Goal: Transaction & Acquisition: Purchase product/service

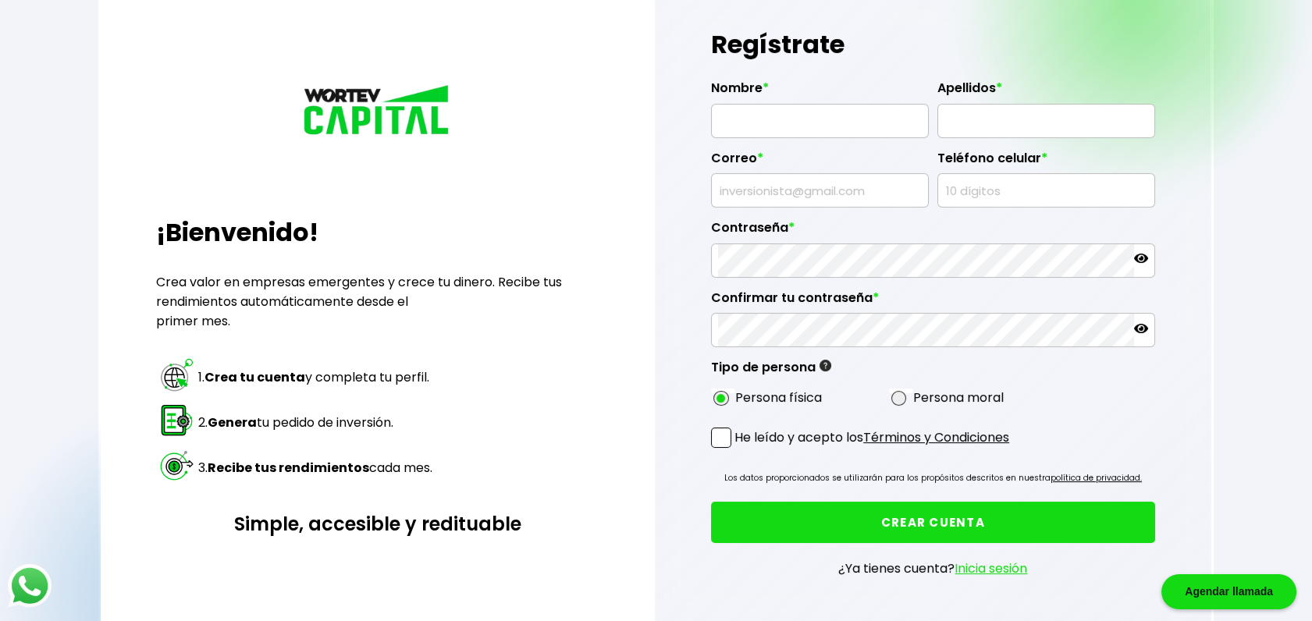
scroll to position [173, 0]
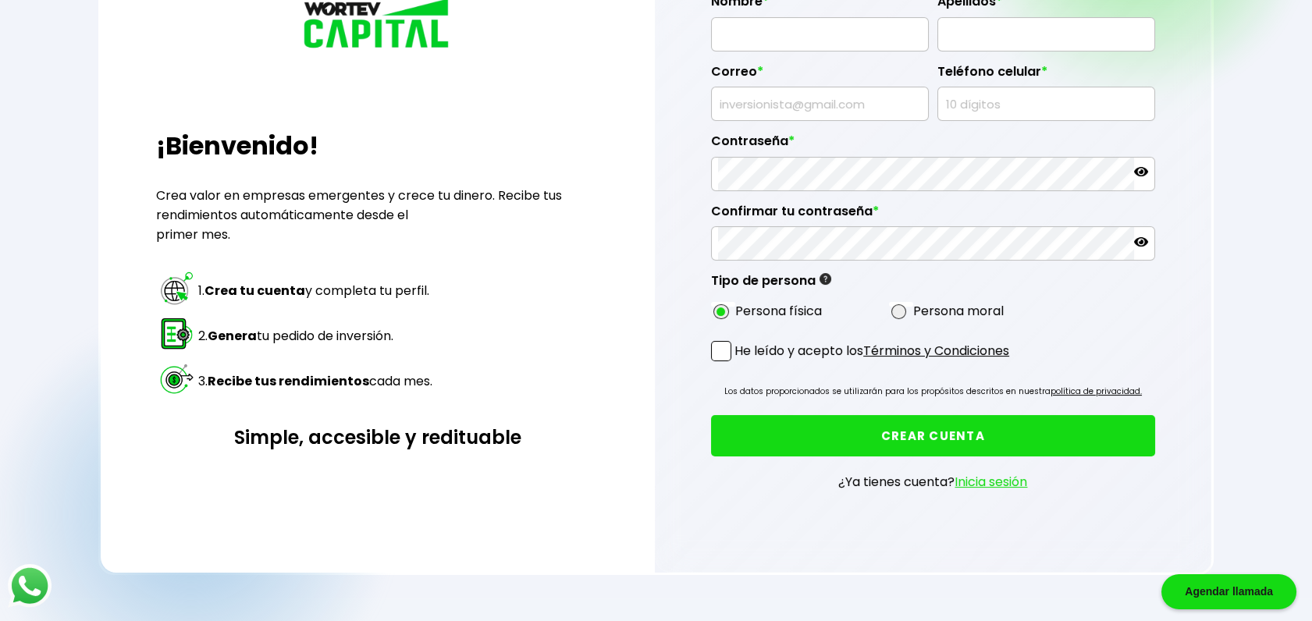
click at [1018, 481] on link "Inicia sesión" at bounding box center [990, 482] width 73 height 18
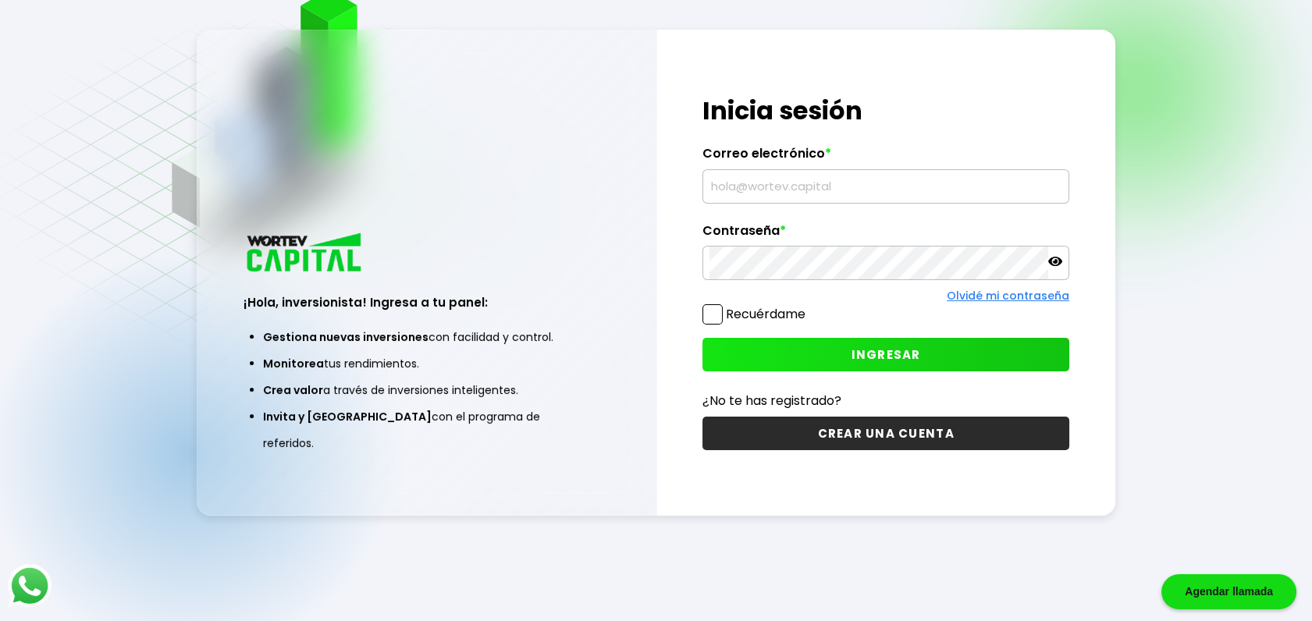
type input "[PERSON_NAME][EMAIL_ADDRESS][PERSON_NAME][DOMAIN_NAME]"
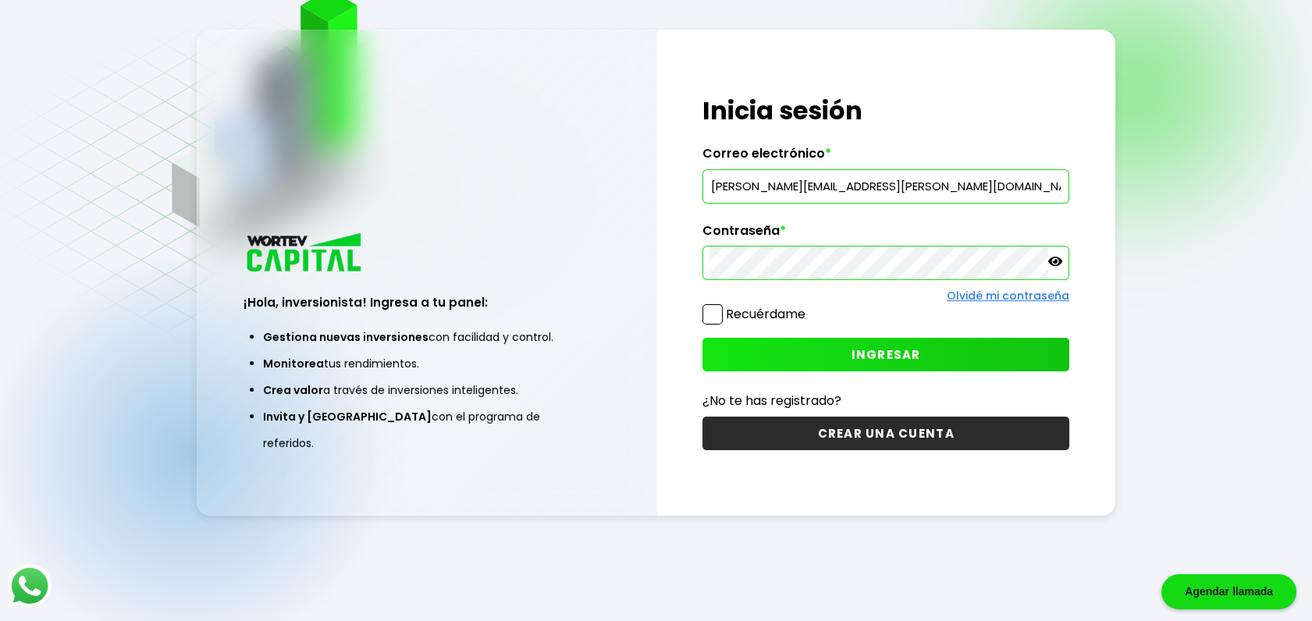
click at [770, 364] on button "INGRESAR" at bounding box center [885, 355] width 367 height 34
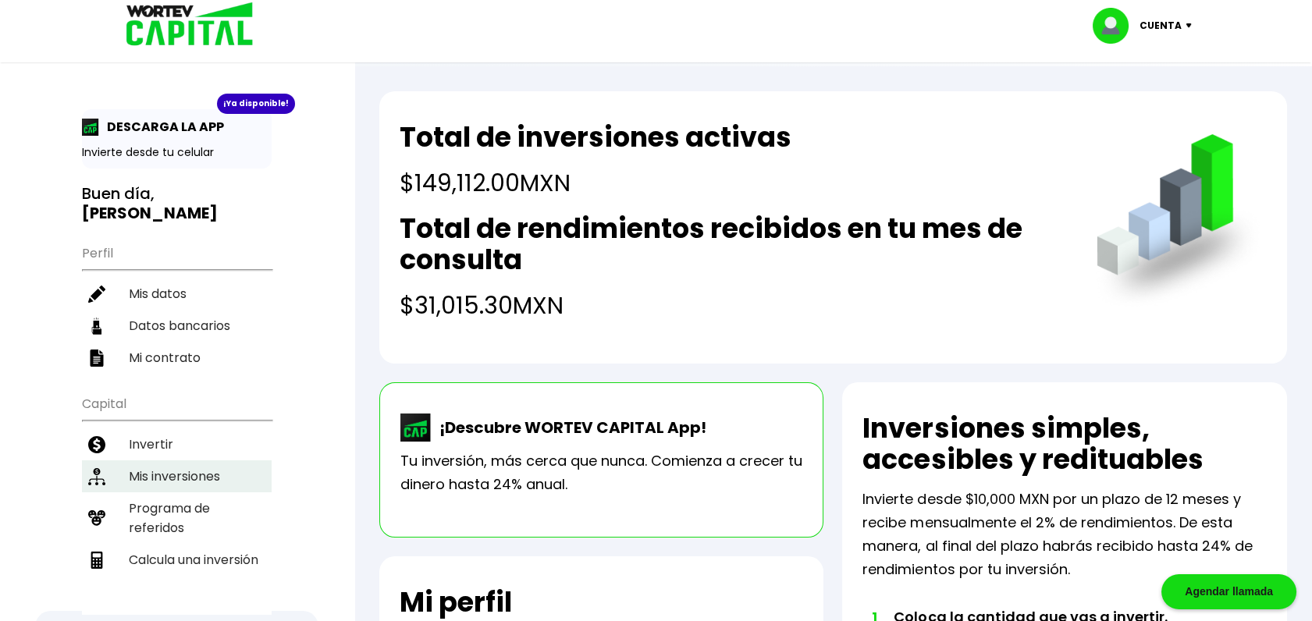
click at [179, 460] on li "Mis inversiones" at bounding box center [177, 476] width 190 height 32
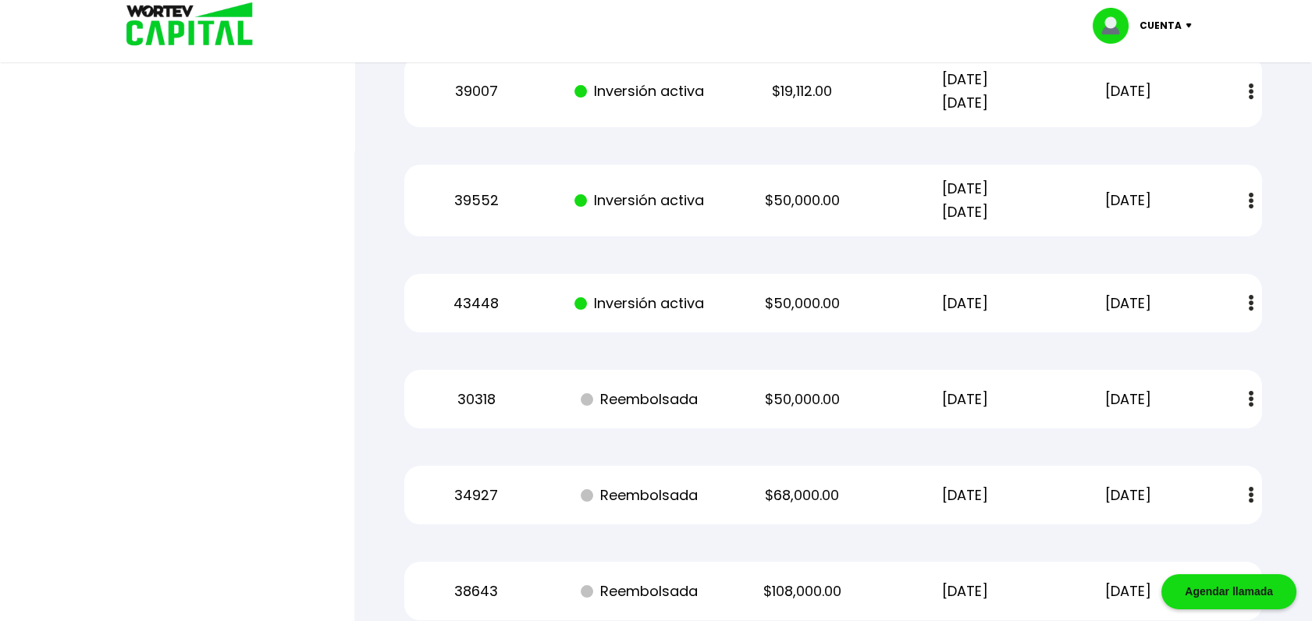
scroll to position [805, 0]
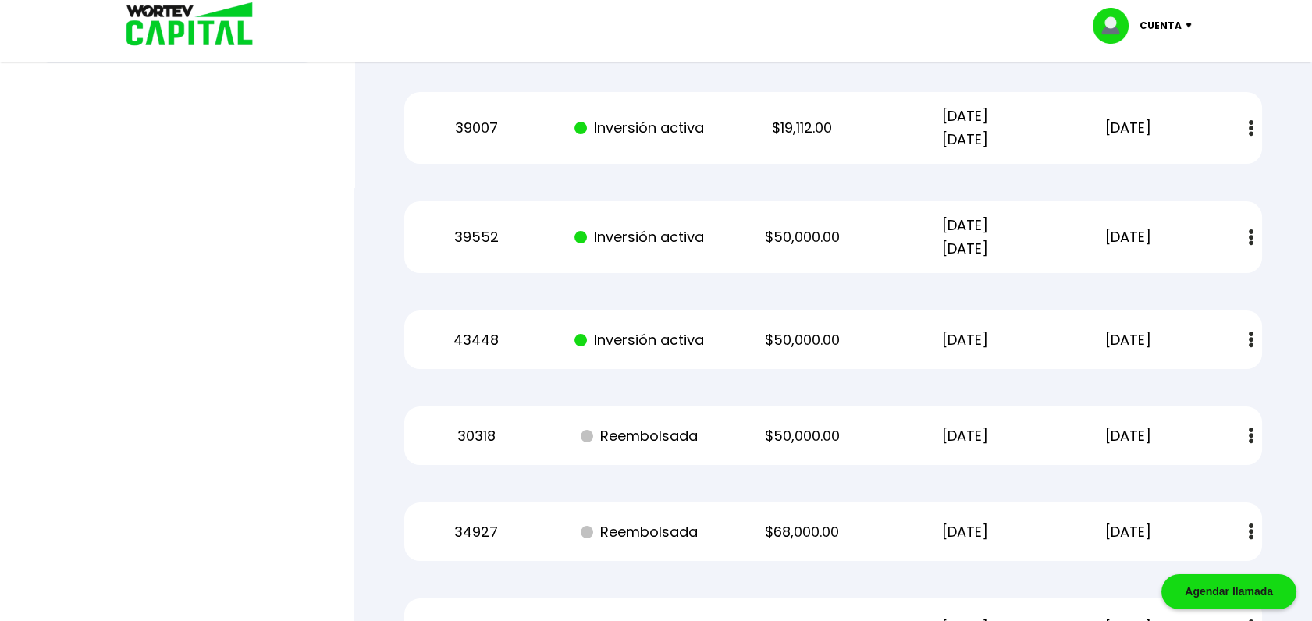
click at [1253, 435] on button at bounding box center [1251, 436] width 22 height 34
click at [1267, 414] on div "Mis inversiones Como inversionista activo de WORTEV CAPITAL, apoyas el crecimie…" at bounding box center [833, 11] width 908 height 1342
click at [1284, 380] on div "Mis inversiones Como inversionista activo de WORTEV CAPITAL, apoyas el crecimie…" at bounding box center [833, 11] width 908 height 1342
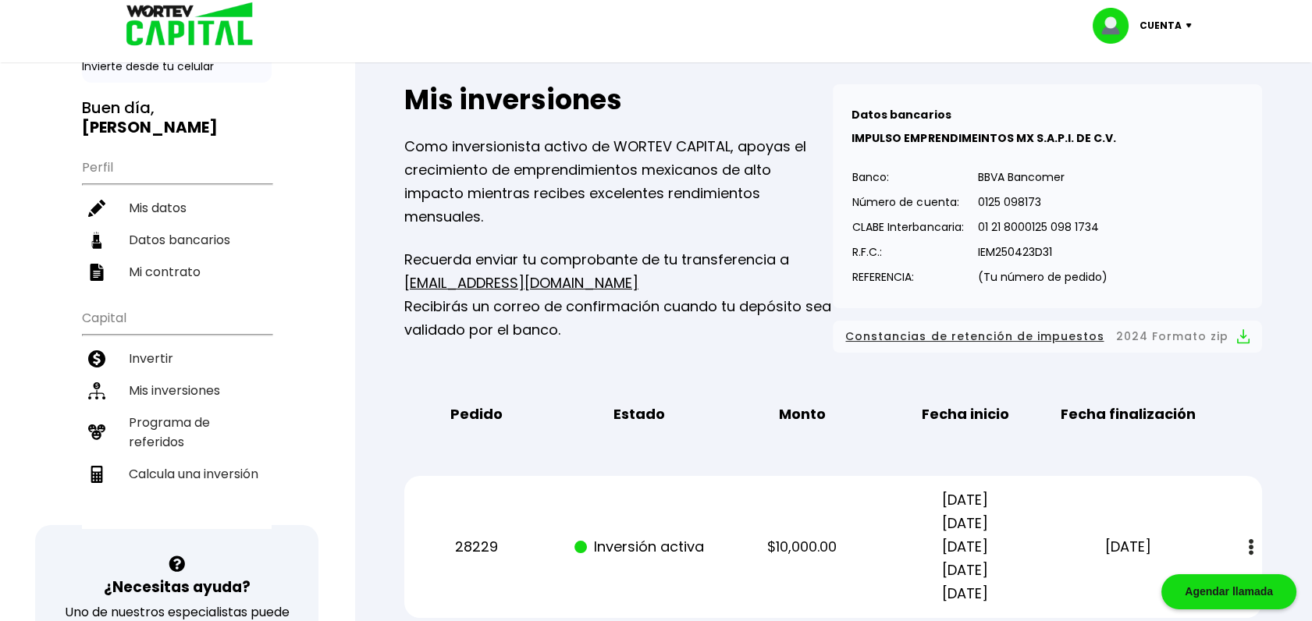
scroll to position [0, 0]
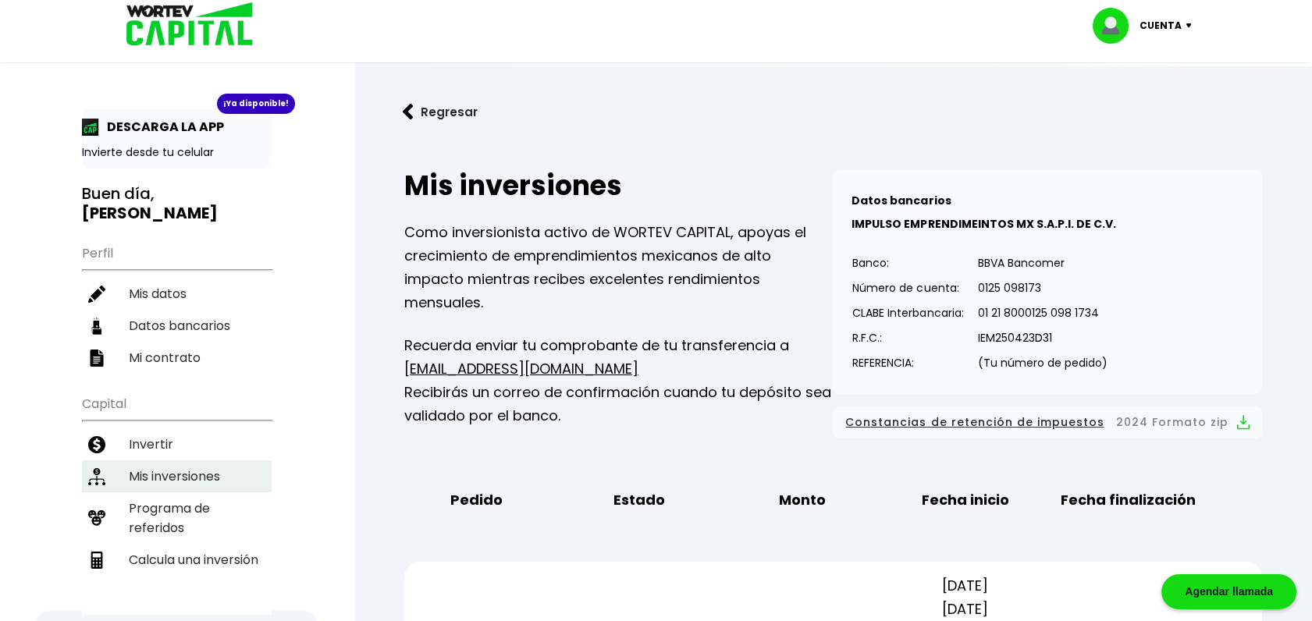
click at [151, 460] on li "Mis inversiones" at bounding box center [177, 476] width 190 height 32
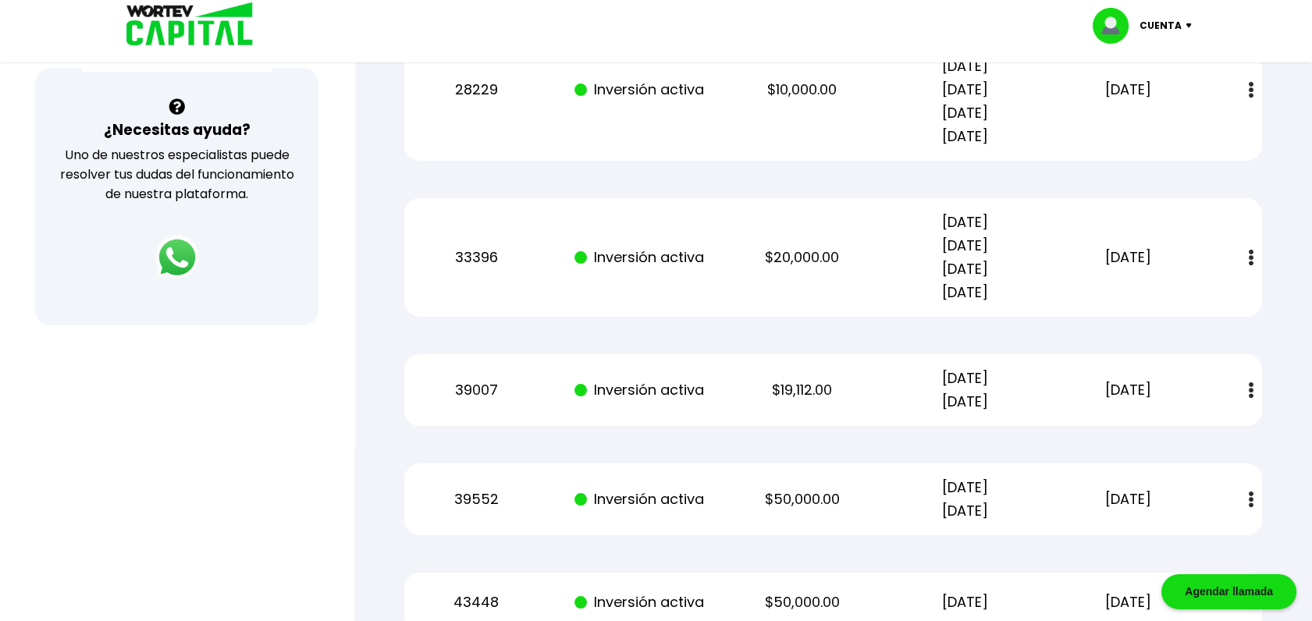
click at [1175, 24] on p "Cuenta" at bounding box center [1160, 25] width 42 height 23
click at [1255, 180] on div "Mis inversiones Como inversionista activo de WORTEV CAPITAL, apoyas el crecimie…" at bounding box center [833, 273] width 908 height 1342
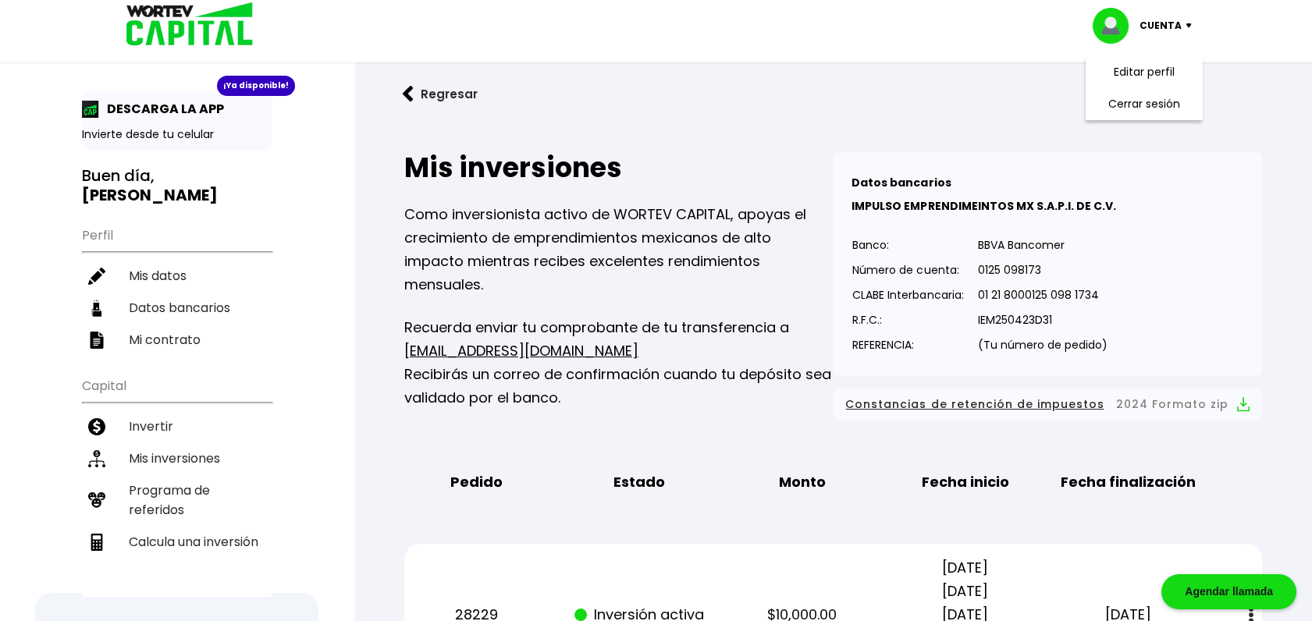
scroll to position [0, 0]
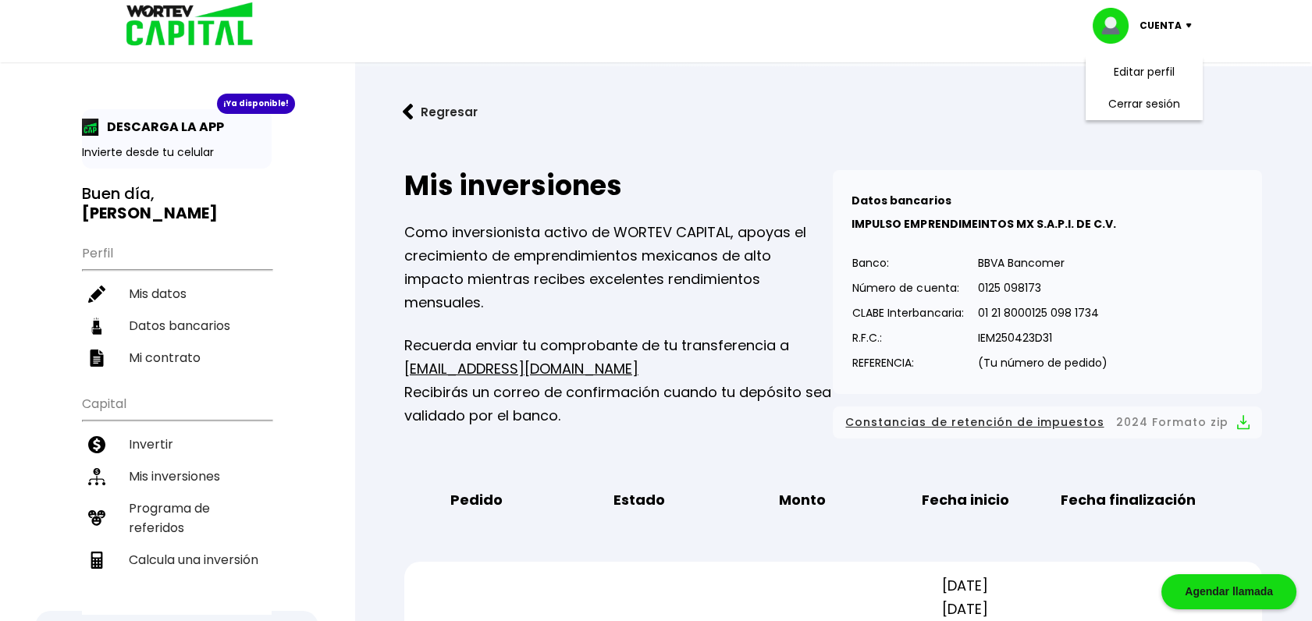
click at [243, 106] on div "¡Ya disponible!" at bounding box center [256, 104] width 78 height 20
click at [161, 135] on p "DESCARGA LA APP" at bounding box center [161, 127] width 125 height 20
click at [123, 155] on p "Invierte desde tu celular" at bounding box center [177, 152] width 190 height 16
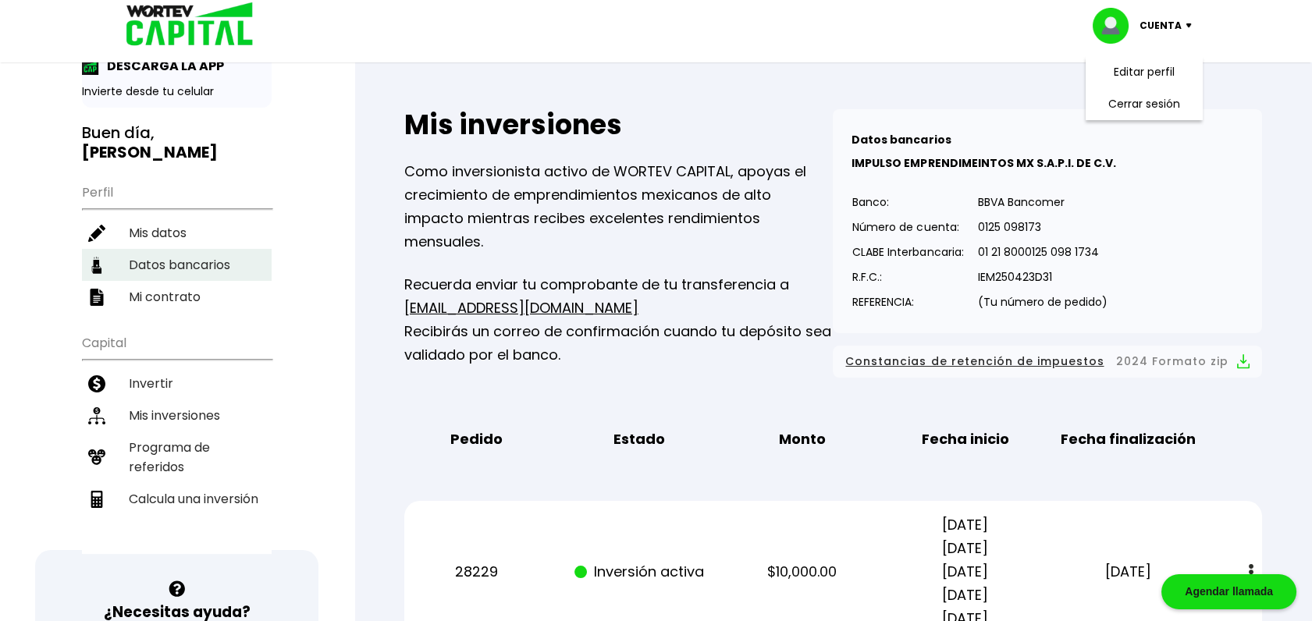
scroll to position [87, 0]
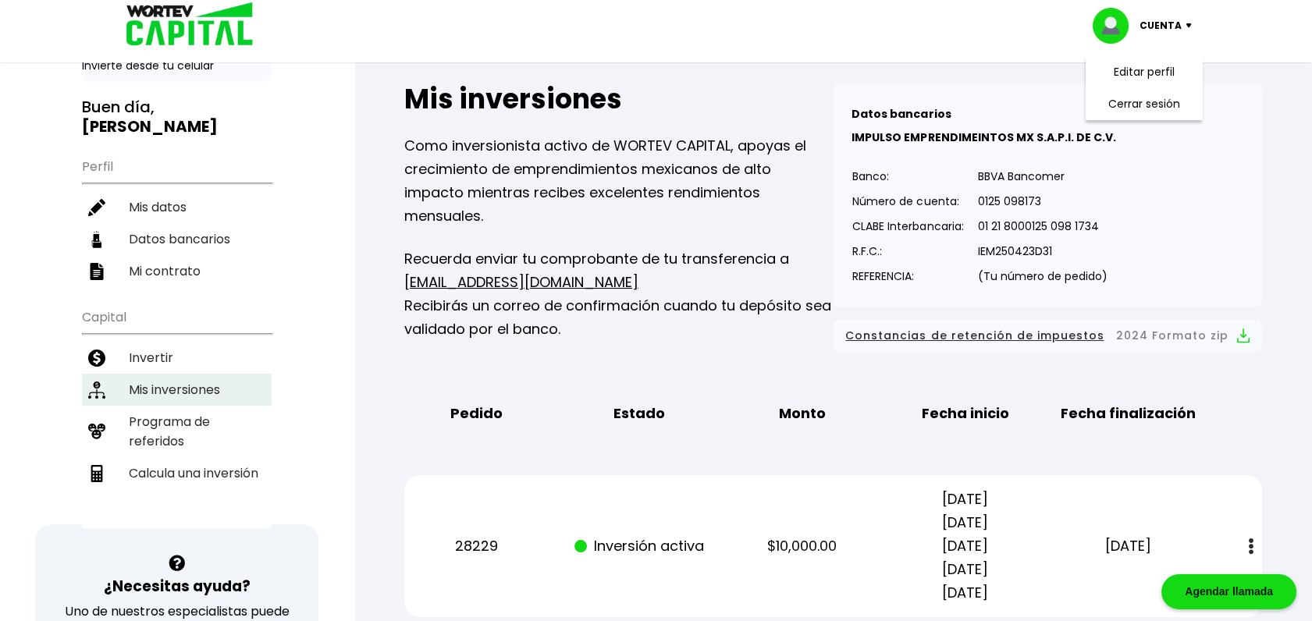
click at [169, 374] on li "Mis inversiones" at bounding box center [177, 390] width 190 height 32
click at [161, 342] on li "Invertir" at bounding box center [177, 358] width 190 height 32
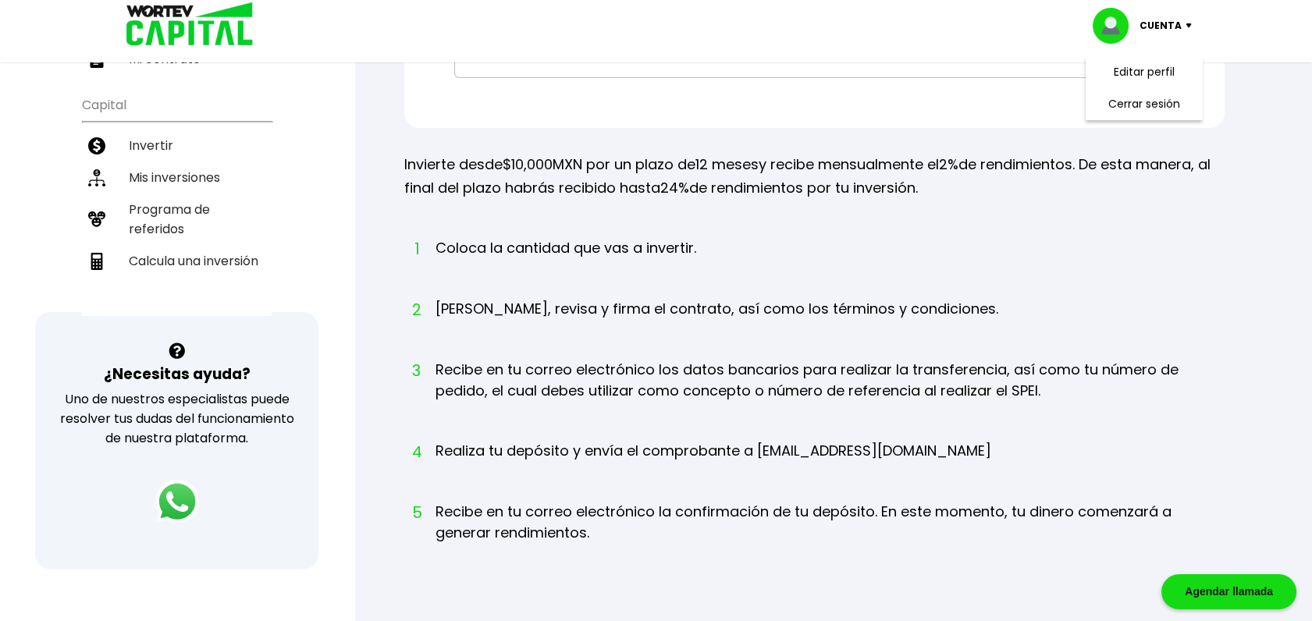
scroll to position [300, 0]
click at [212, 244] on li "Calcula una inversión" at bounding box center [177, 260] width 190 height 32
select select "1"
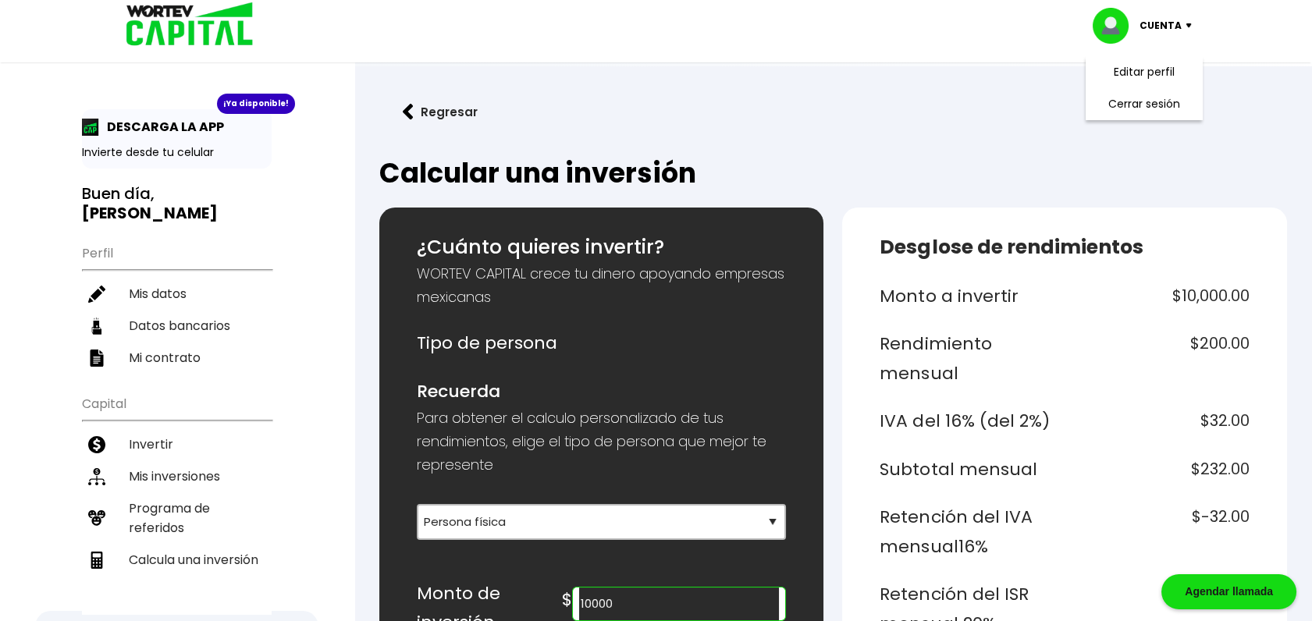
click at [151, 206] on div "¡Ya disponible! DESCARGA LA APP Invierte desde tu celular Buen día, [PERSON_NAM…" at bounding box center [177, 362] width 190 height 506
click at [190, 48] on img at bounding box center [184, 25] width 149 height 51
click at [187, 310] on li "Datos bancarios" at bounding box center [177, 326] width 190 height 32
select select "BBVA Bancomer"
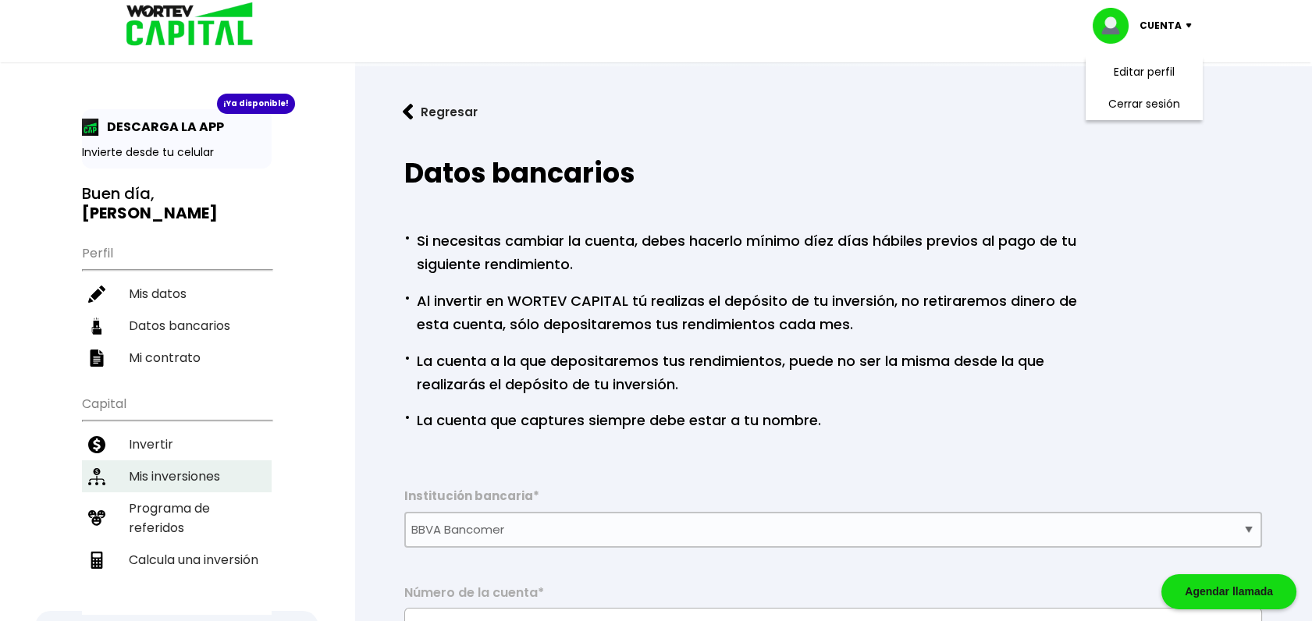
click at [156, 460] on li "Mis inversiones" at bounding box center [177, 476] width 190 height 32
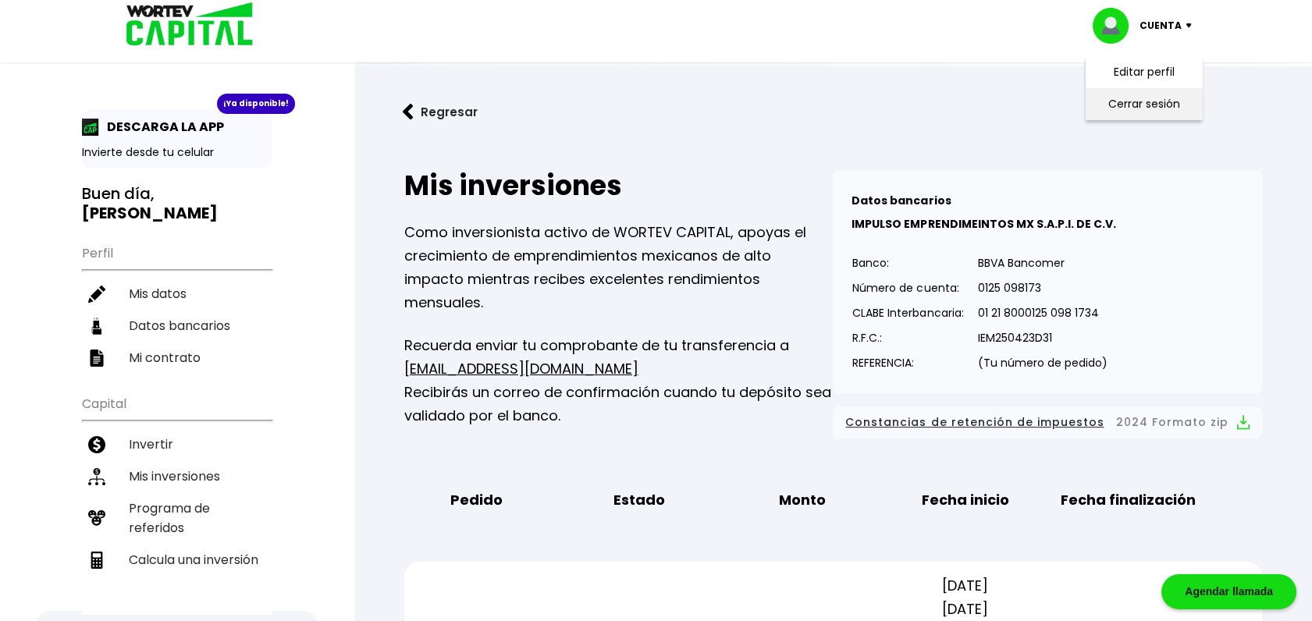
click at [1136, 101] on li "Cerrar sesión" at bounding box center [1144, 104] width 125 height 32
